Goal: Complete application form: Complete application form

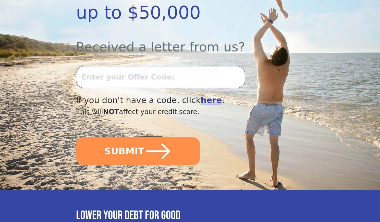
scroll to position [204, 0]
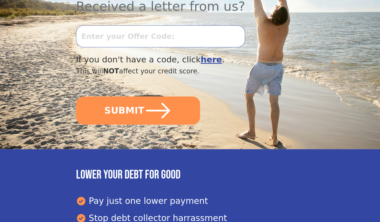
click at [137, 25] on input "text" at bounding box center [160, 36] width 169 height 22
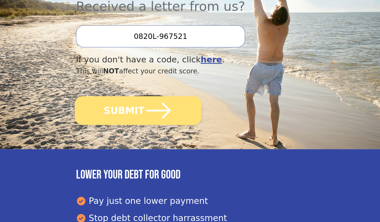
type input "0820L-967521"
click at [147, 102] on icon "submit" at bounding box center [158, 110] width 25 height 16
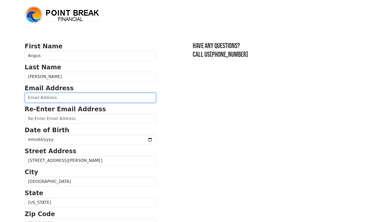
click at [81, 98] on input "email" at bounding box center [90, 98] width 131 height 10
type input "angusmacdonaldpainting@gmail.com"
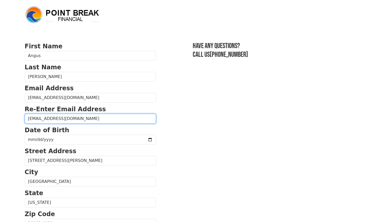
type input "angusmacdonaldpainting@gmail.com"
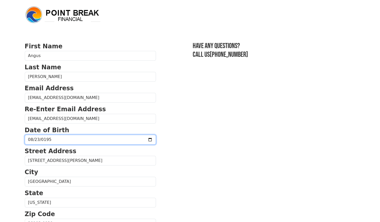
type input "1958-08-23"
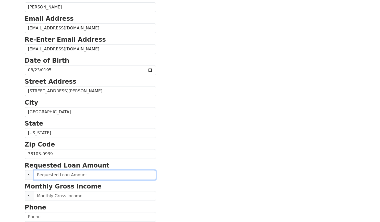
scroll to position [132, 0]
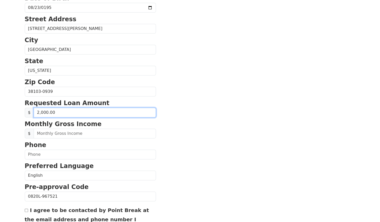
type input "20,000.00"
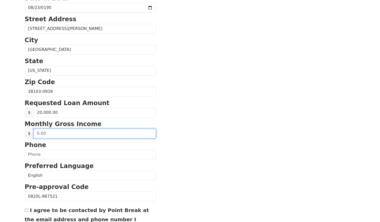
click at [68, 131] on input "text" at bounding box center [95, 133] width 122 height 10
type input "10,000.00"
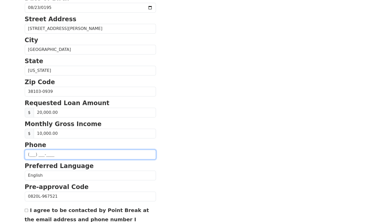
click at [60, 150] on input "text" at bounding box center [90, 154] width 131 height 10
type input "(901) 508-5560"
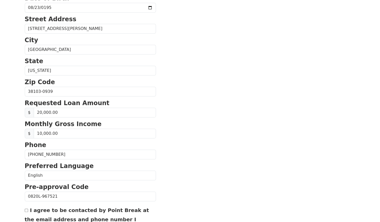
click at [37, 183] on strong "Pre-approval Code" at bounding box center [57, 186] width 64 height 7
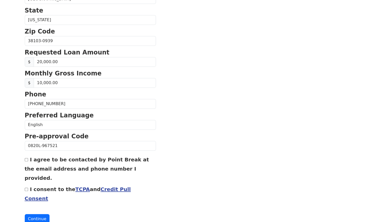
scroll to position [180, 0]
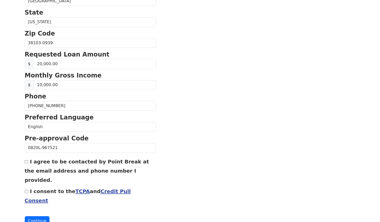
click at [28, 167] on label "I agree to be contacted by Point Break at the email address and phone number I …" at bounding box center [87, 170] width 124 height 25
click at [28, 163] on input "I agree to be contacted by Point Break at the email address and phone number I …" at bounding box center [26, 161] width 3 height 3
checkbox input "true"
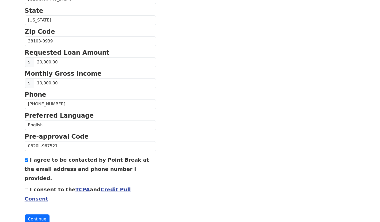
scroll to position [182, 0]
click at [26, 187] on input "I consent to the TCPA and Credit Pull Consent" at bounding box center [26, 188] width 3 height 3
checkbox input "true"
click at [37, 214] on button "Continue" at bounding box center [37, 219] width 25 height 10
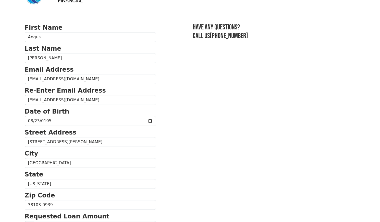
scroll to position [0, 0]
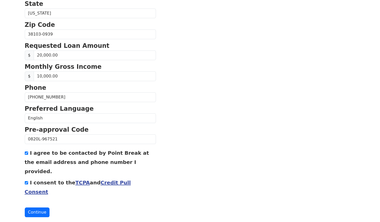
scroll to position [208, 0]
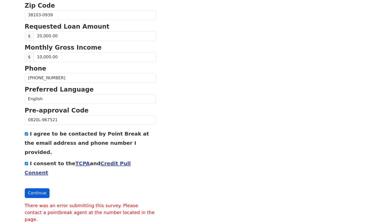
click at [32, 188] on button "Continue" at bounding box center [37, 193] width 25 height 10
click at [34, 188] on button "Continue" at bounding box center [37, 193] width 25 height 10
click at [39, 188] on button "Continue" at bounding box center [37, 193] width 25 height 10
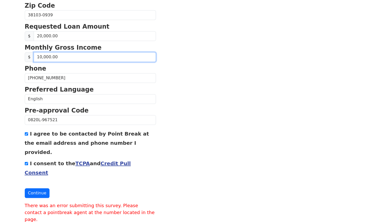
click at [59, 55] on input "10,000.00" at bounding box center [95, 57] width 122 height 10
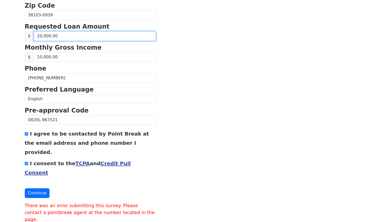
click at [61, 34] on input "20,000.00" at bounding box center [95, 36] width 122 height 10
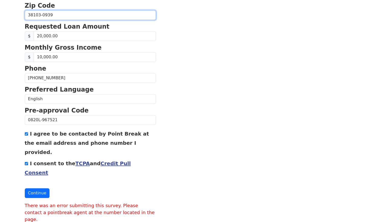
click at [63, 14] on input "38103-0939" at bounding box center [90, 15] width 131 height 10
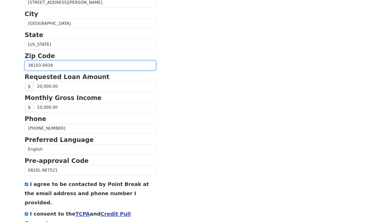
scroll to position [157, 0]
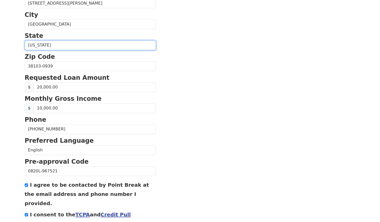
click at [53, 42] on select "Alabama Alaska Arizona Arkansas California Colorado Connecticut Delaware Distri…" at bounding box center [90, 45] width 131 height 10
click at [59, 33] on p "State" at bounding box center [90, 35] width 131 height 9
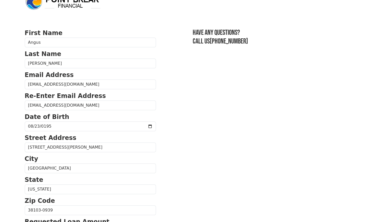
scroll to position [0, 0]
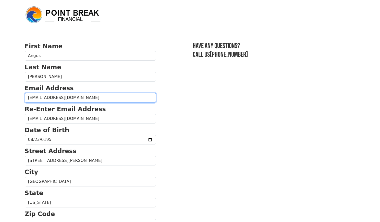
click at [98, 97] on input "angusmacdonaldpainting@gmail.com" at bounding box center [90, 98] width 131 height 10
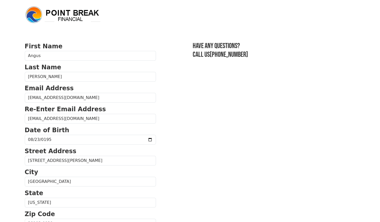
click at [106, 85] on p "Email Address" at bounding box center [90, 88] width 131 height 9
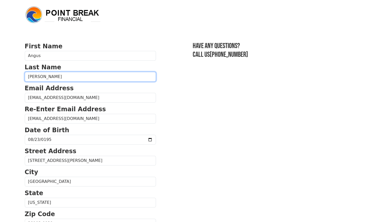
click at [101, 74] on input "MacDonald" at bounding box center [90, 77] width 131 height 10
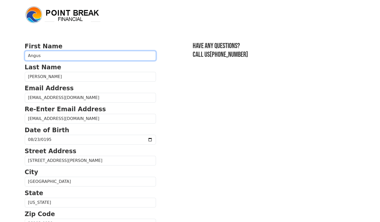
click at [99, 58] on input "Angus" at bounding box center [90, 56] width 131 height 10
click at [111, 65] on p "Last Name" at bounding box center [90, 67] width 131 height 9
click at [37, 46] on strong "First Name" at bounding box center [44, 46] width 38 height 7
click at [21, 47] on body "First Name Angus Last Name MacDonald Email Address angusmacdonaldpainting@gmail…" at bounding box center [190, 111] width 380 height 222
click at [38, 46] on strong "First Name" at bounding box center [44, 46] width 38 height 7
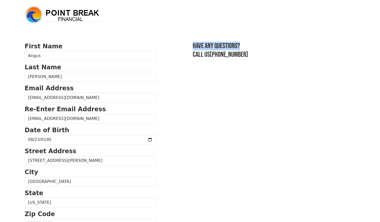
drag, startPoint x: 181, startPoint y: 44, endPoint x: 234, endPoint y: 48, distance: 52.5
click at [234, 48] on h3 "Have any questions?" at bounding box center [274, 46] width 163 height 9
click at [203, 45] on h3 "Have any questions?" at bounding box center [274, 46] width 163 height 9
drag, startPoint x: 191, startPoint y: 44, endPoint x: 236, endPoint y: 53, distance: 46.4
click at [236, 53] on div "Have any questions? Call us (855) 202-9500" at bounding box center [274, 50] width 163 height 17
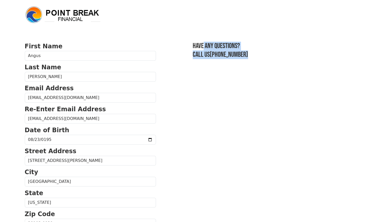
click at [208, 47] on h3 "Have any questions?" at bounding box center [274, 46] width 163 height 9
drag, startPoint x: 181, startPoint y: 45, endPoint x: 236, endPoint y: 52, distance: 55.6
click at [236, 52] on div "Have any questions? Call us (855) 202-9500" at bounding box center [274, 50] width 163 height 17
click at [206, 46] on h3 "Have any questions?" at bounding box center [274, 46] width 163 height 9
drag, startPoint x: 209, startPoint y: 45, endPoint x: 177, endPoint y: 46, distance: 32.2
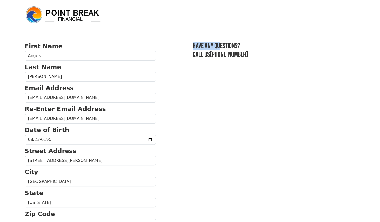
click at [200, 45] on h3 "Have any questions?" at bounding box center [274, 46] width 163 height 9
drag, startPoint x: 203, startPoint y: 45, endPoint x: 192, endPoint y: 45, distance: 11.2
click at [193, 45] on h3 "Have any questions?" at bounding box center [274, 46] width 163 height 9
click at [193, 44] on h3 "Have any questions?" at bounding box center [274, 46] width 163 height 9
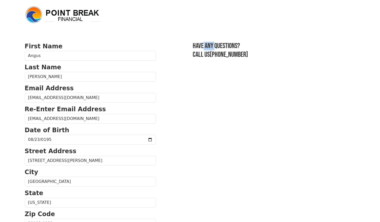
drag, startPoint x: 191, startPoint y: 45, endPoint x: 203, endPoint y: 45, distance: 11.7
click at [203, 45] on h3 "Have any questions?" at bounding box center [274, 46] width 163 height 9
click at [203, 44] on h3 "Have any questions?" at bounding box center [274, 46] width 163 height 9
drag, startPoint x: 203, startPoint y: 44, endPoint x: 191, endPoint y: 46, distance: 12.4
click at [193, 46] on h3 "Have any questions?" at bounding box center [274, 46] width 163 height 9
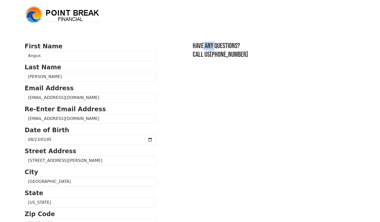
drag, startPoint x: 191, startPoint y: 44, endPoint x: 204, endPoint y: 45, distance: 13.1
click at [204, 45] on h3 "Have any questions?" at bounding box center [274, 46] width 163 height 9
click at [202, 44] on h3 "Have any questions?" at bounding box center [274, 46] width 163 height 9
drag, startPoint x: 203, startPoint y: 45, endPoint x: 192, endPoint y: 45, distance: 11.2
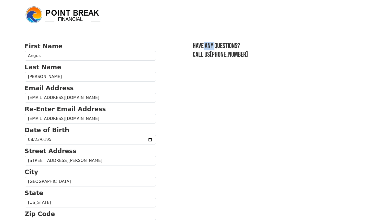
click at [193, 45] on h3 "Have any questions?" at bounding box center [274, 46] width 163 height 9
click at [203, 43] on h3 "Have any questions?" at bounding box center [274, 46] width 163 height 9
drag, startPoint x: 202, startPoint y: 45, endPoint x: 191, endPoint y: 46, distance: 11.3
click at [193, 46] on h3 "Have any questions?" at bounding box center [274, 46] width 163 height 9
